Goal: Information Seeking & Learning: Check status

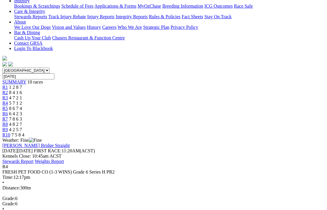
scroll to position [124, 0]
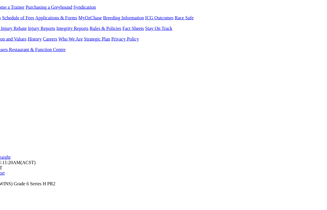
scroll to position [115, 61]
